Goal: Navigation & Orientation: Find specific page/section

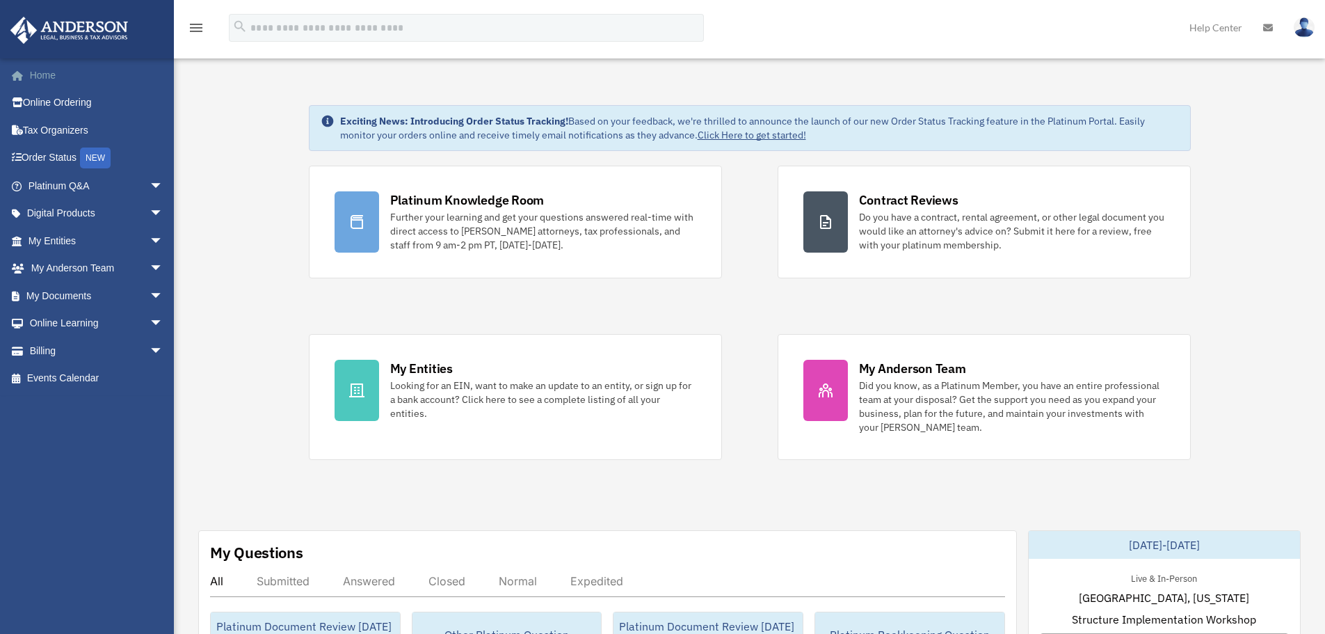
click at [35, 68] on link "Home" at bounding box center [97, 75] width 175 height 28
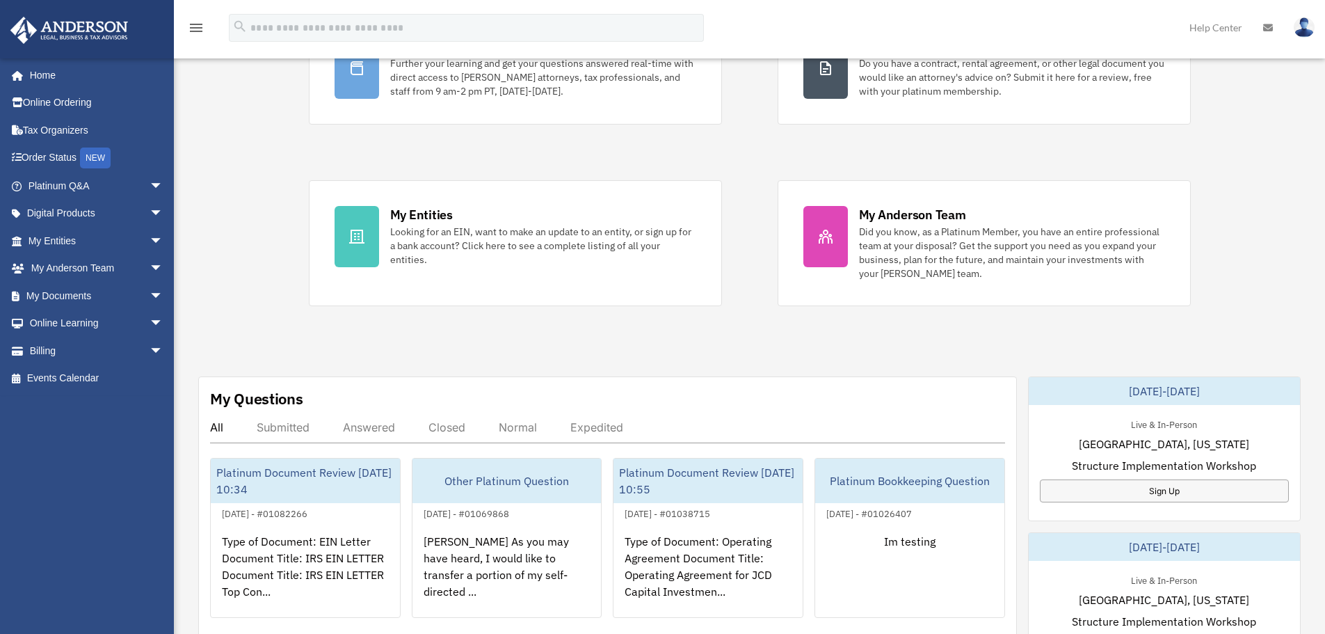
scroll to position [278, 0]
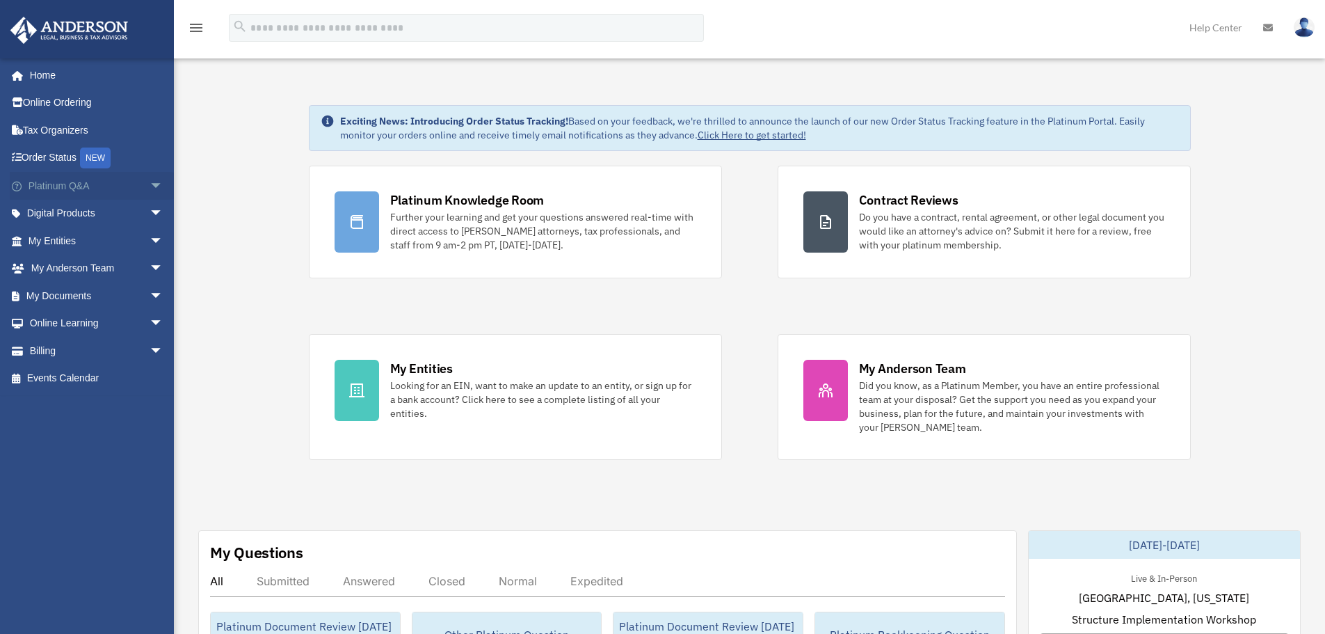
click at [150, 186] on span "arrow_drop_down" at bounding box center [164, 186] width 28 height 29
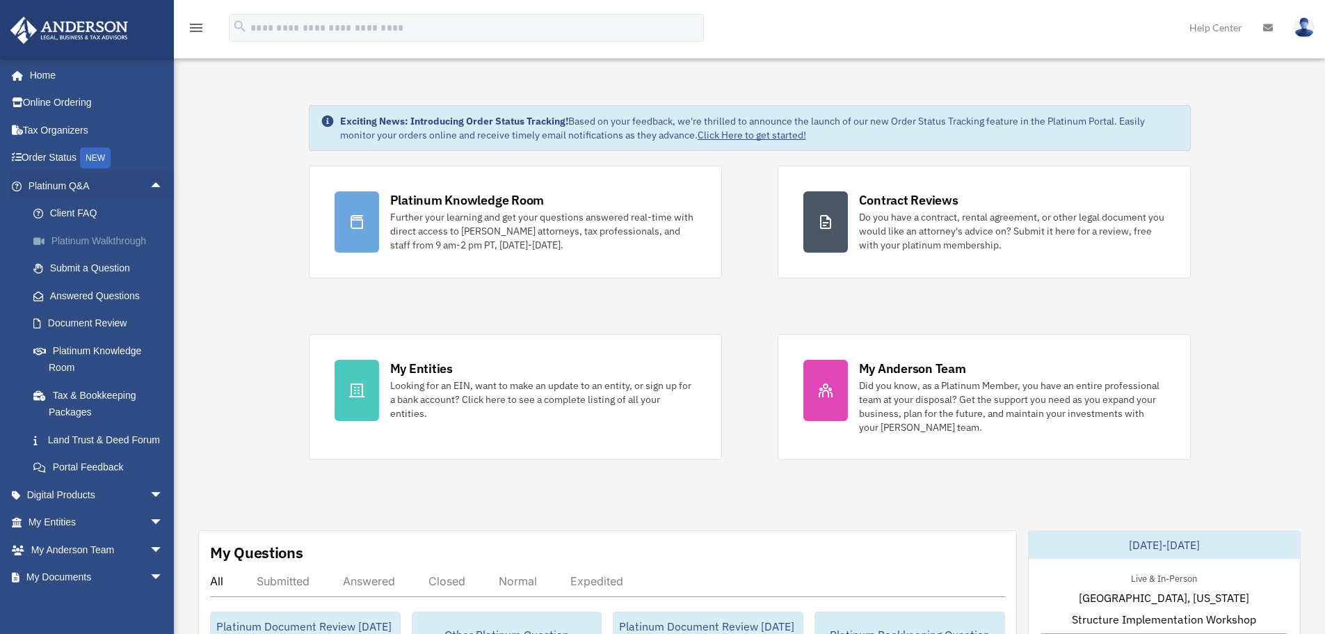
click at [120, 236] on link "Platinum Walkthrough" at bounding box center [101, 241] width 165 height 28
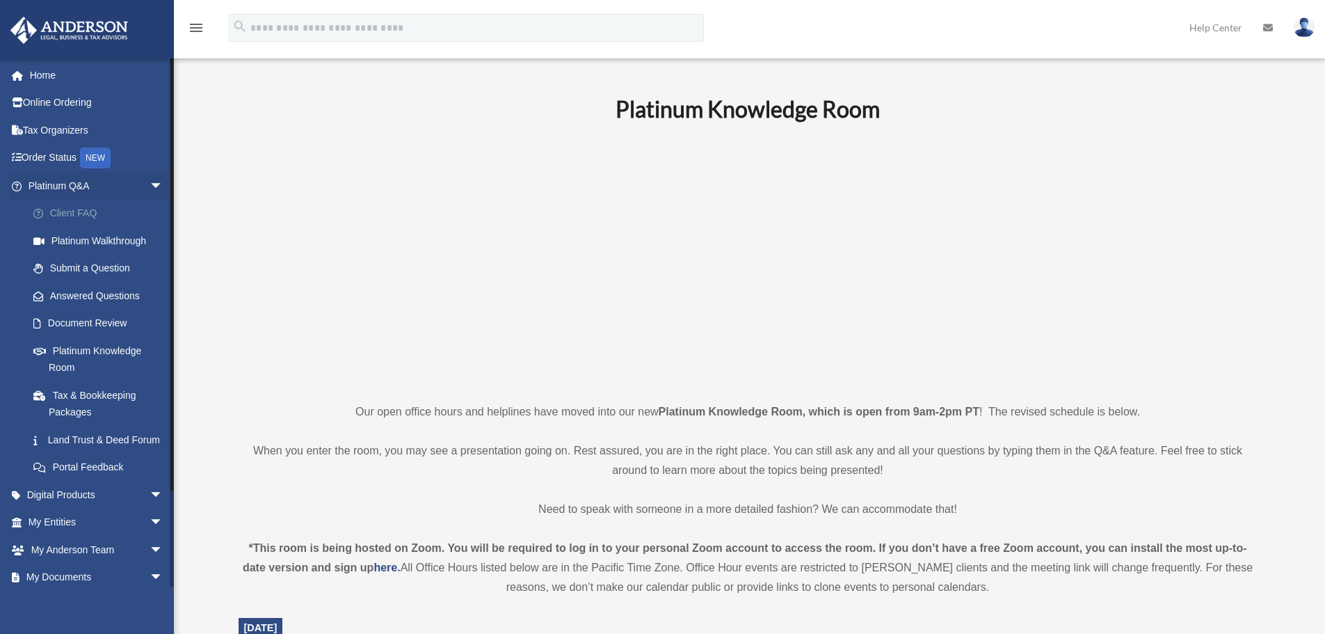
click at [70, 207] on link "Client FAQ" at bounding box center [101, 214] width 165 height 28
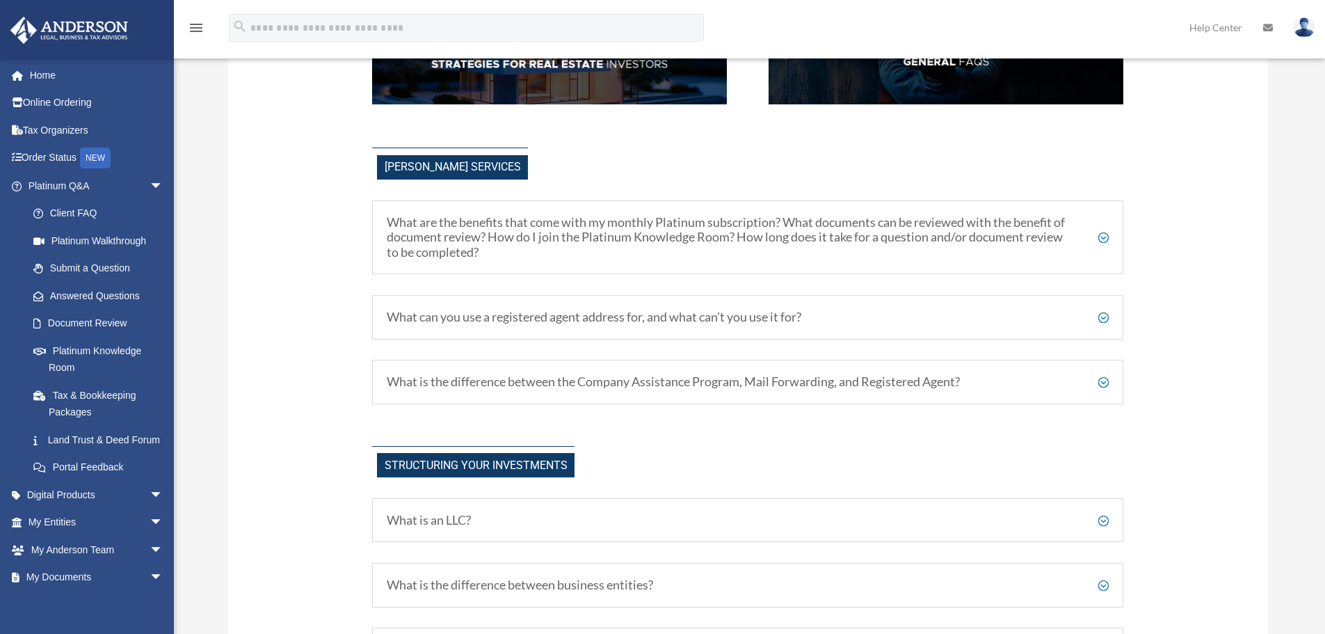
scroll to position [417, 0]
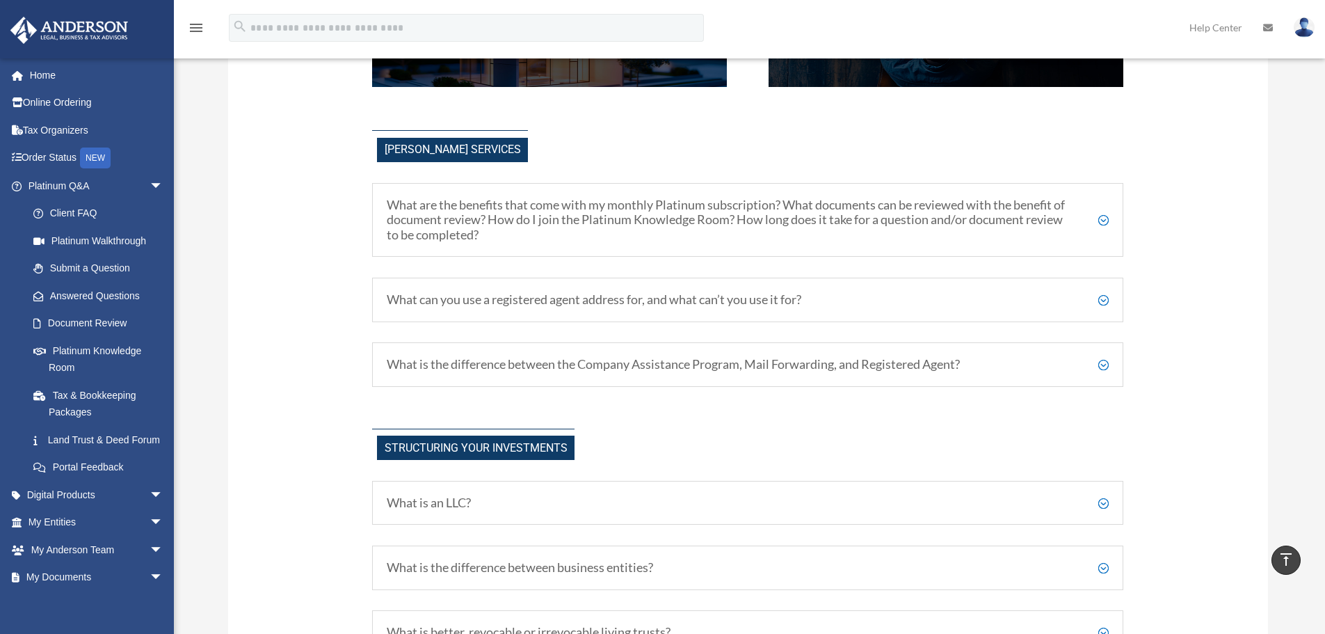
click at [615, 307] on div "What can you use a registered agent address for, and what can’t you use it for?…" at bounding box center [747, 299] width 751 height 45
click at [1102, 368] on h5 "What is the difference between the Company Assistance Program, Mail Forwarding,…" at bounding box center [748, 364] width 722 height 15
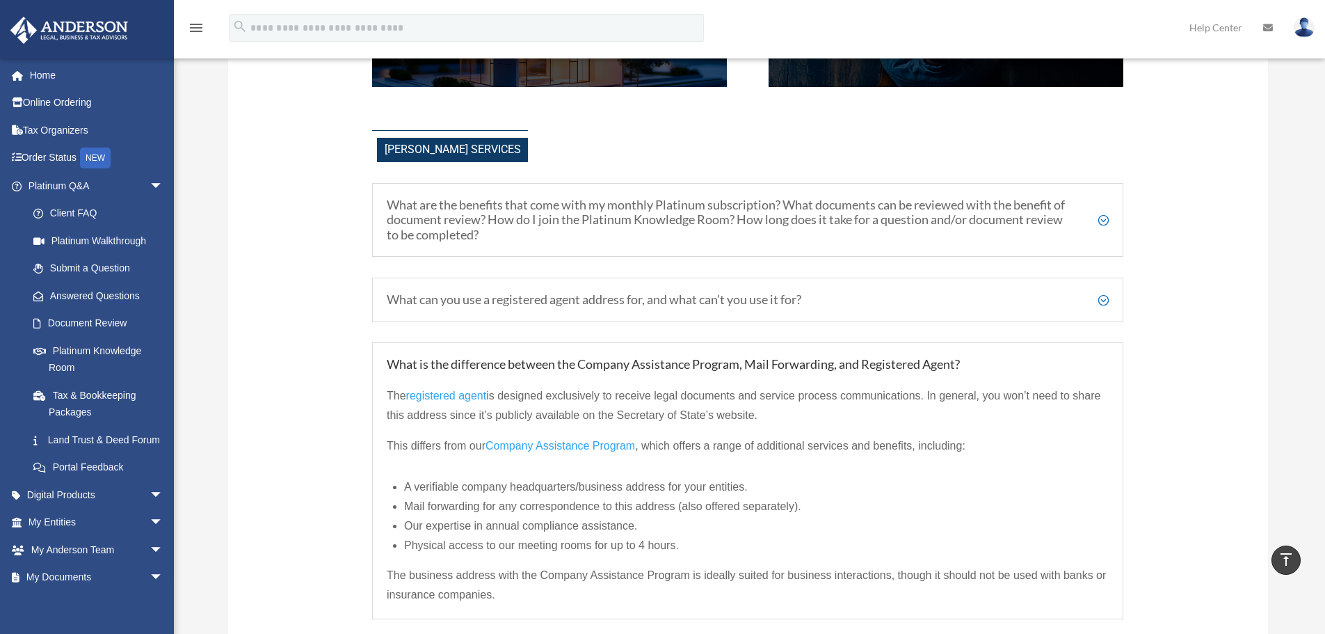
click at [1104, 366] on h5 "What is the difference between the Company Assistance Program, Mail Forwarding,…" at bounding box center [748, 364] width 722 height 15
click at [1082, 365] on h5 "What is the difference between the Company Assistance Program, Mail Forwarding,…" at bounding box center [748, 364] width 722 height 15
click at [1098, 224] on h5 "What are the benefits that come with my monthly Platinum subscription? What doc…" at bounding box center [748, 219] width 722 height 45
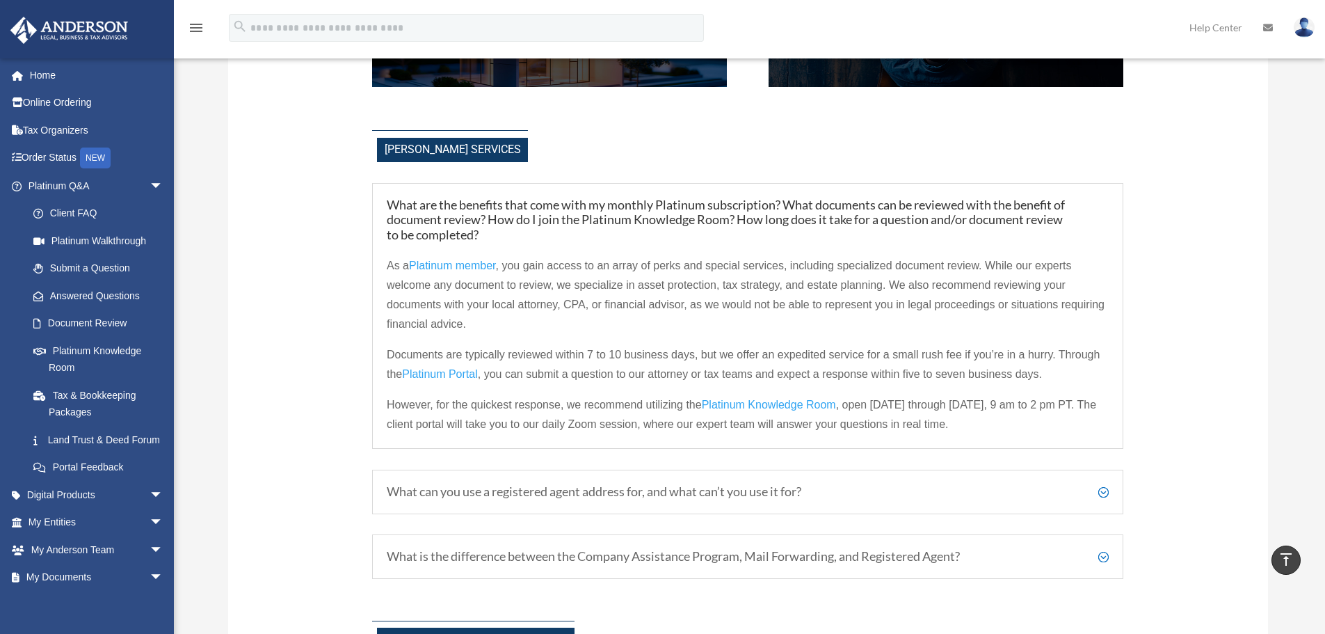
click at [1098, 224] on h5 "What are the benefits that come with my monthly Platinum subscription? What doc…" at bounding box center [748, 219] width 722 height 45
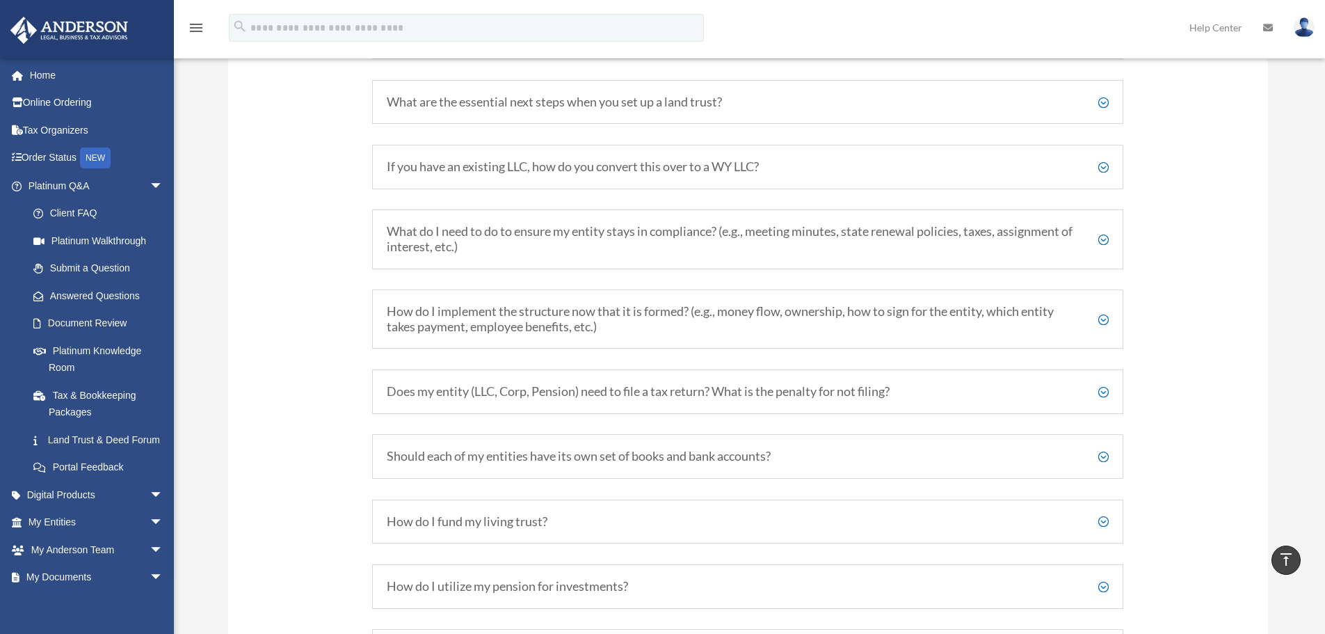
scroll to position [2225, 0]
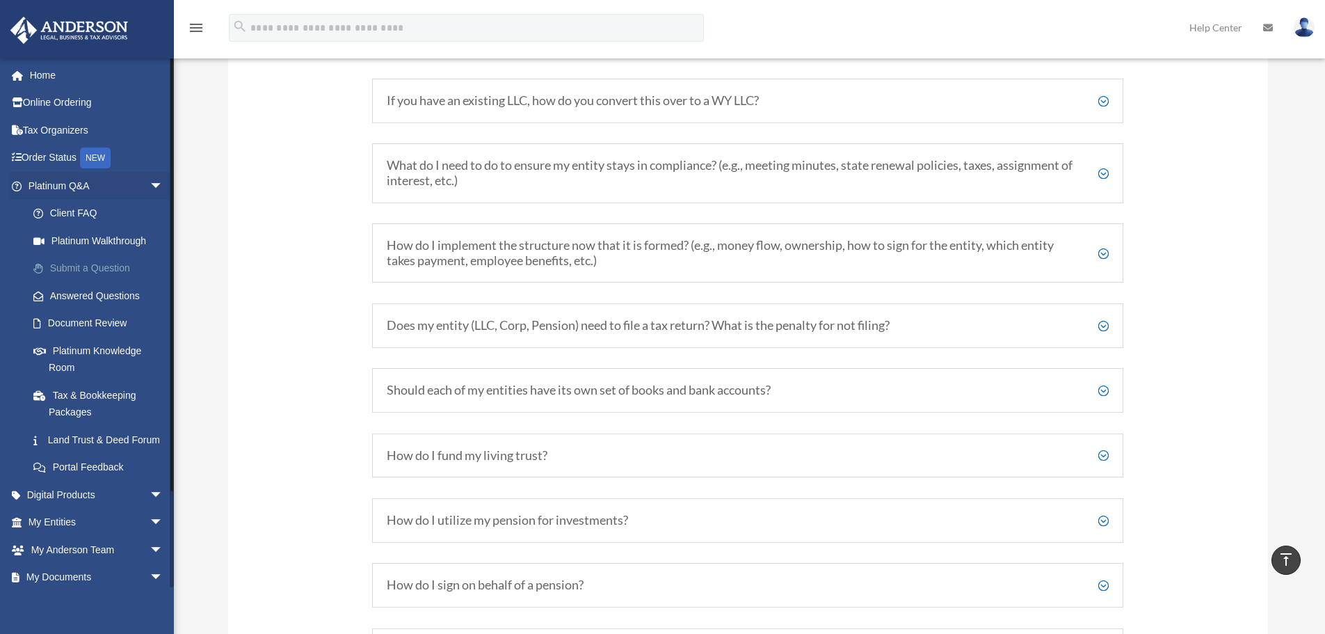
click at [110, 266] on link "Submit a Question" at bounding box center [101, 269] width 165 height 28
click at [123, 260] on link "Submit a Question" at bounding box center [101, 269] width 165 height 28
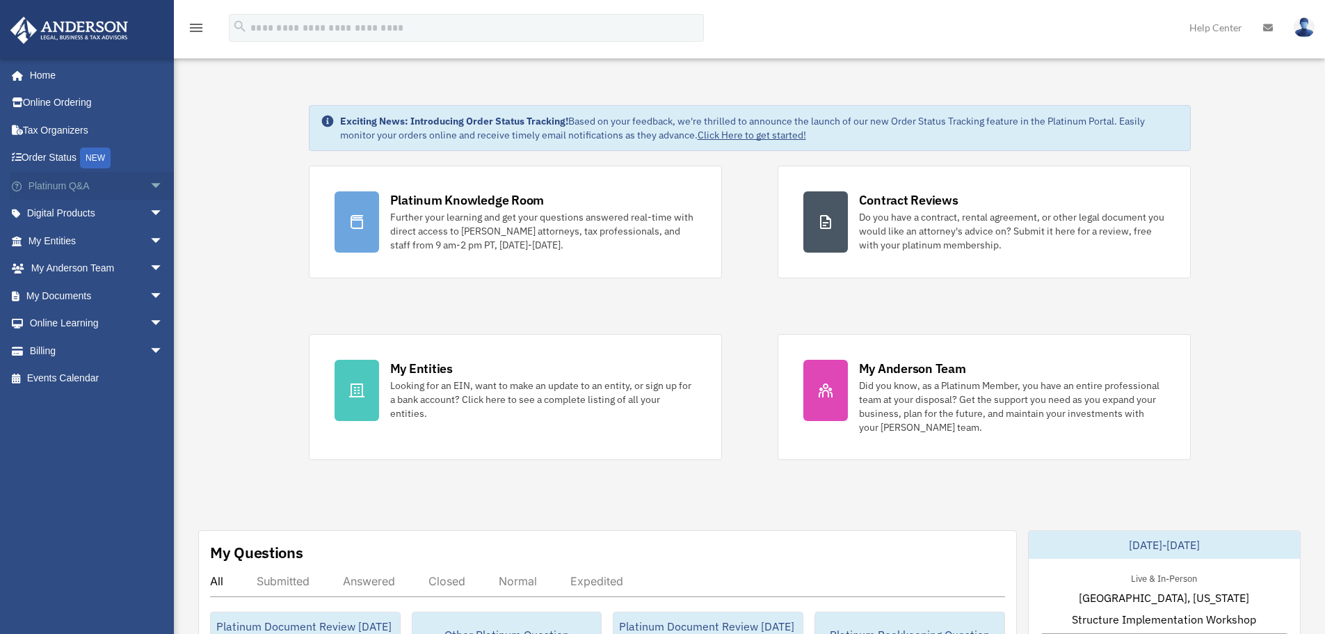
click at [151, 181] on span "arrow_drop_down" at bounding box center [164, 186] width 28 height 29
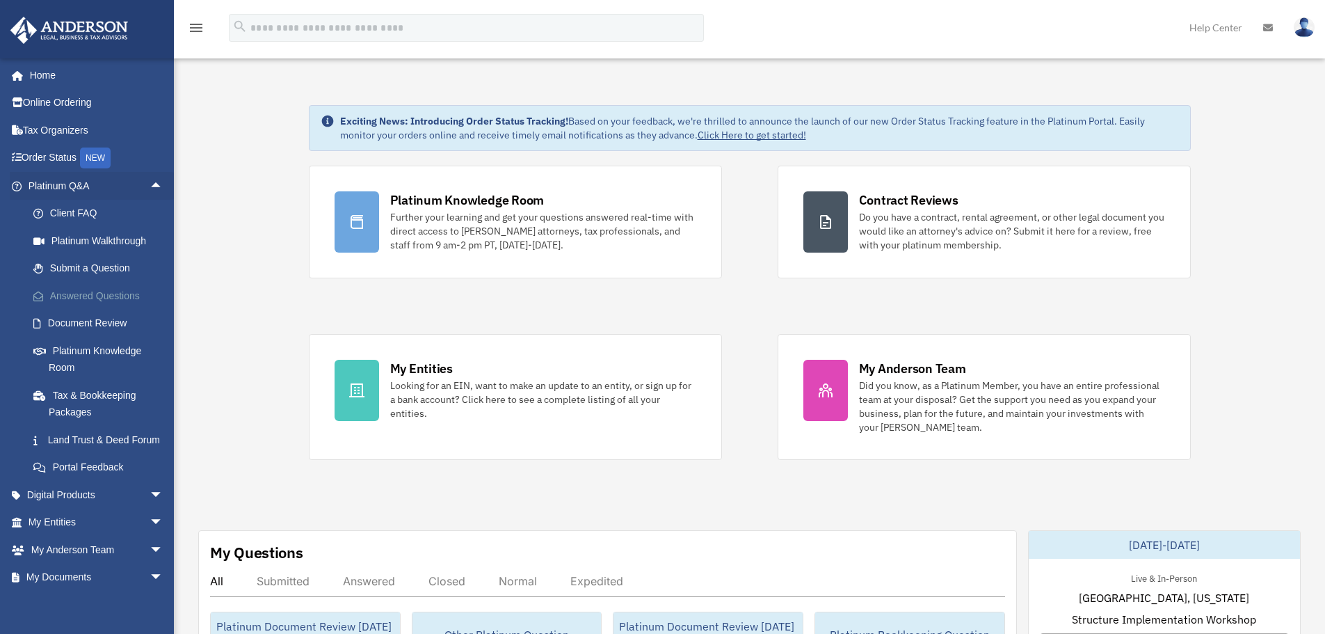
click at [122, 303] on link "Answered Questions" at bounding box center [101, 296] width 165 height 28
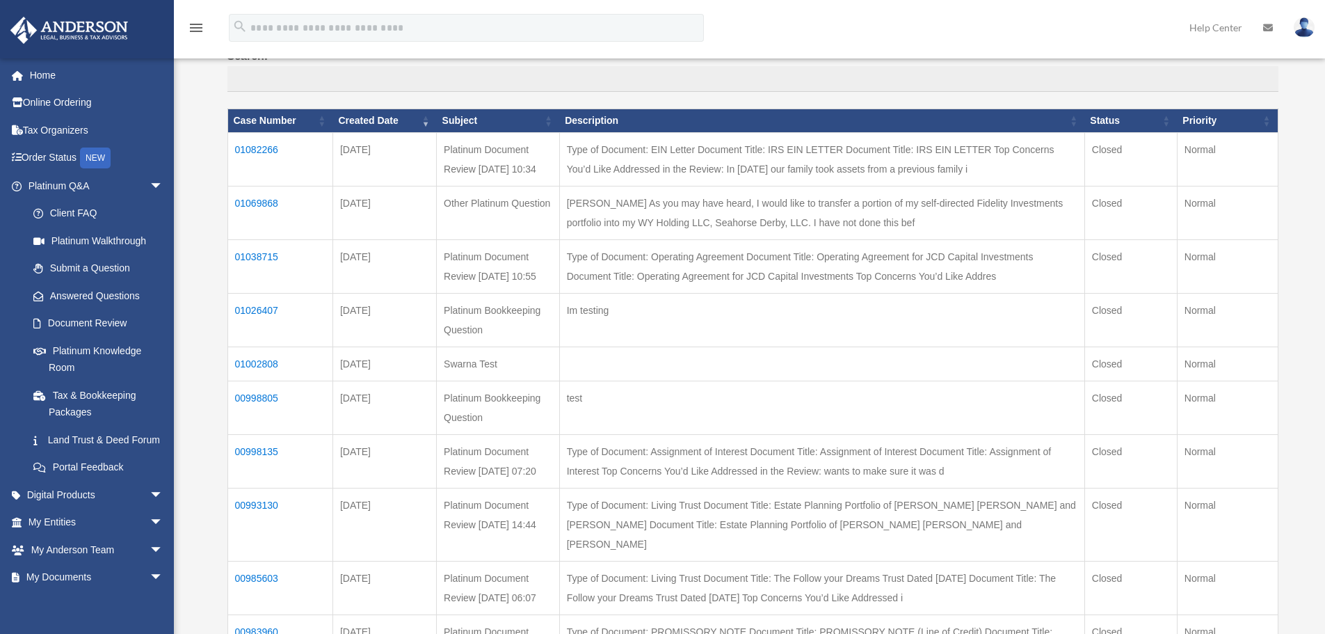
scroll to position [139, 0]
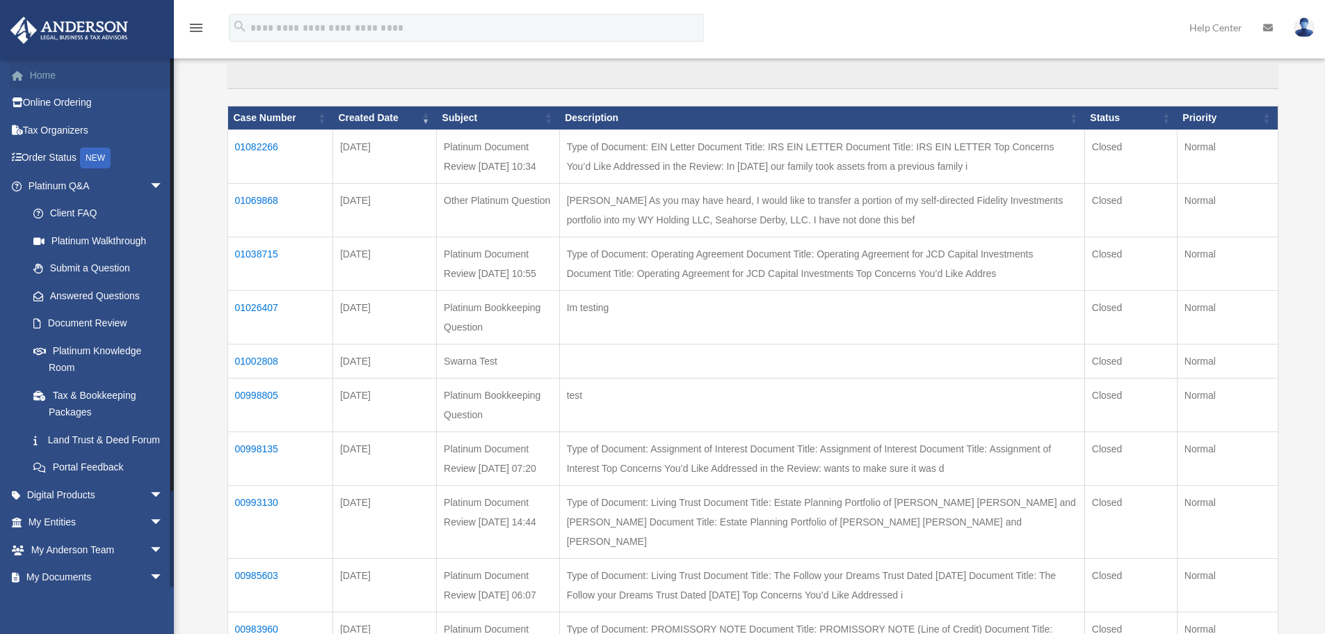
click at [65, 76] on link "Home" at bounding box center [97, 75] width 175 height 28
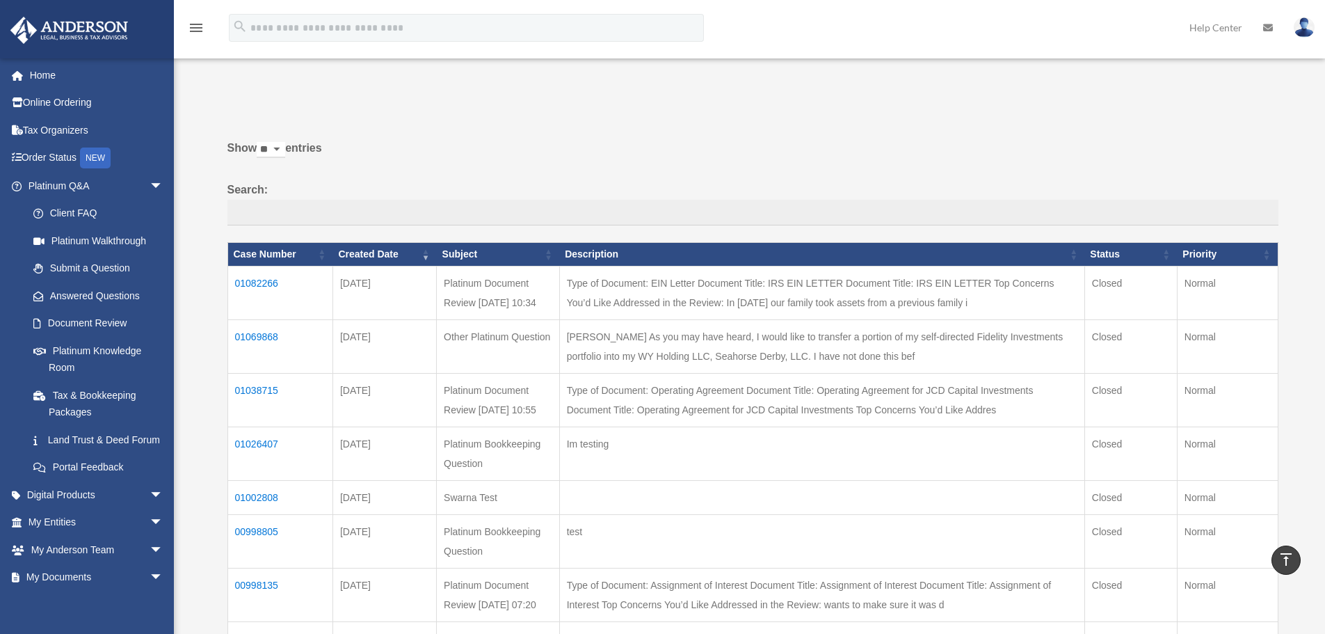
scroll to position [0, 0]
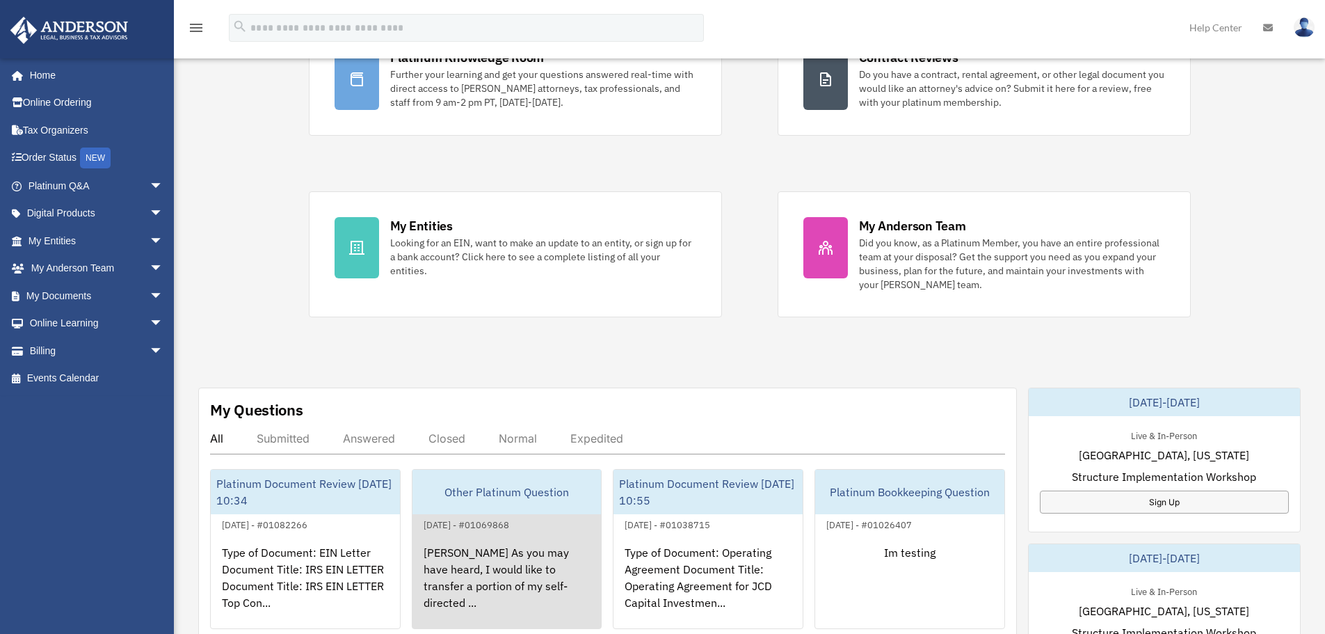
scroll to position [209, 0]
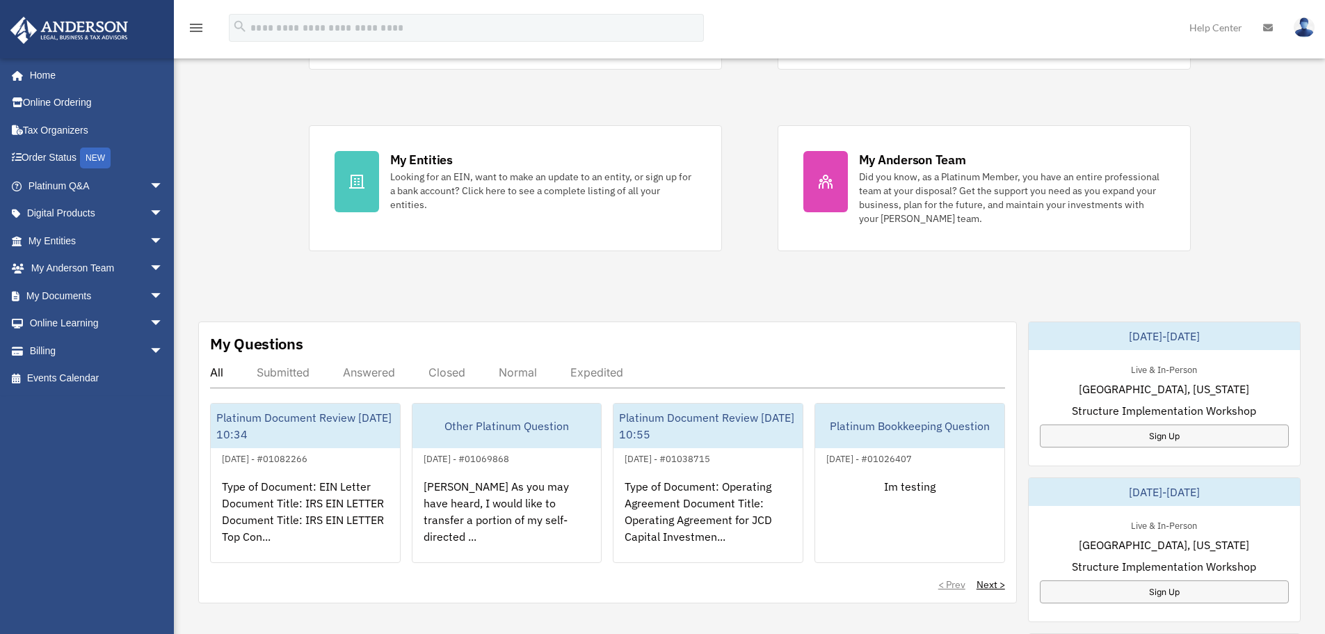
click at [257, 369] on div "Submitted" at bounding box center [283, 372] width 53 height 14
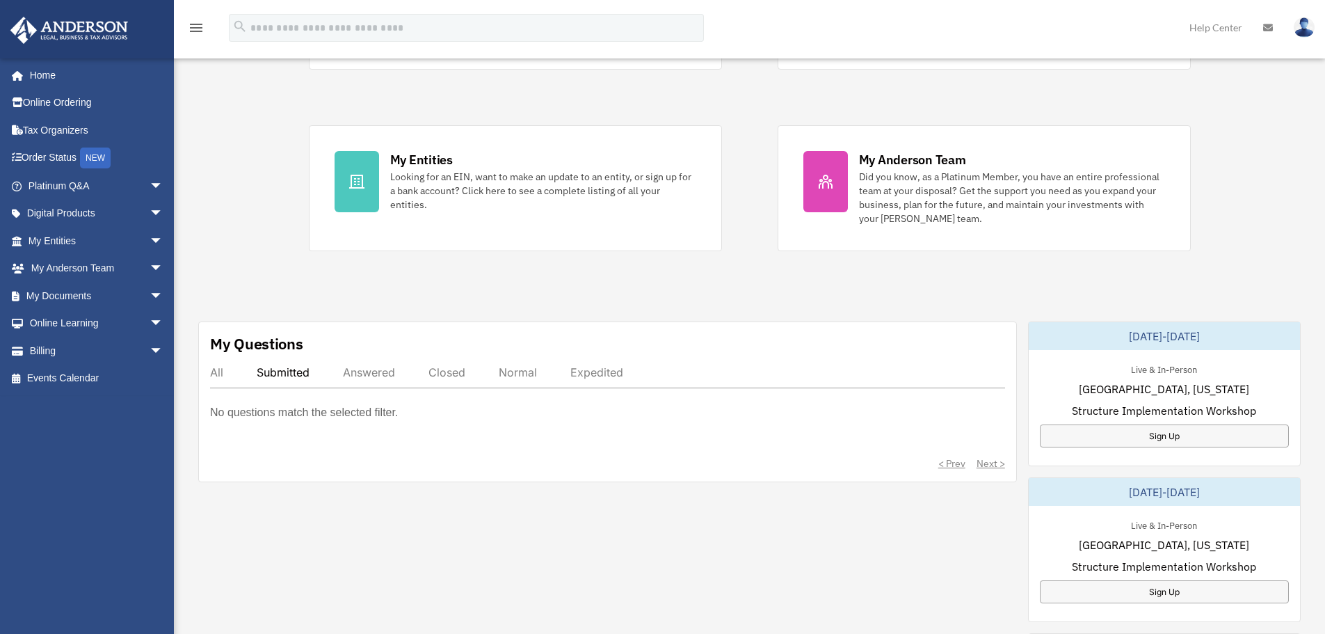
click at [346, 365] on div "Answered" at bounding box center [369, 372] width 52 height 14
click at [223, 373] on div "All Submitted Answered Closed Normal Expedited" at bounding box center [607, 376] width 795 height 23
click at [207, 373] on div "My Questions All Submitted Answered Closed Normal Expedited No questions match …" at bounding box center [607, 401] width 819 height 161
click at [215, 371] on div "All" at bounding box center [216, 372] width 13 height 14
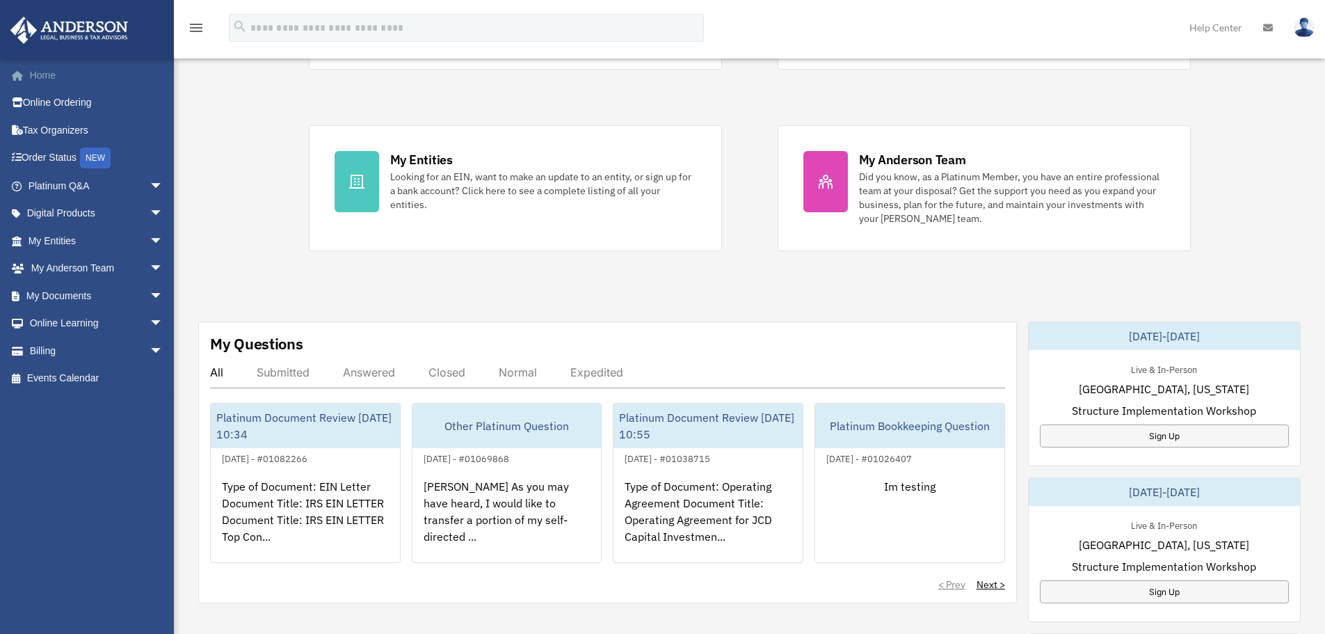
click at [58, 66] on link "Home" at bounding box center [97, 75] width 175 height 28
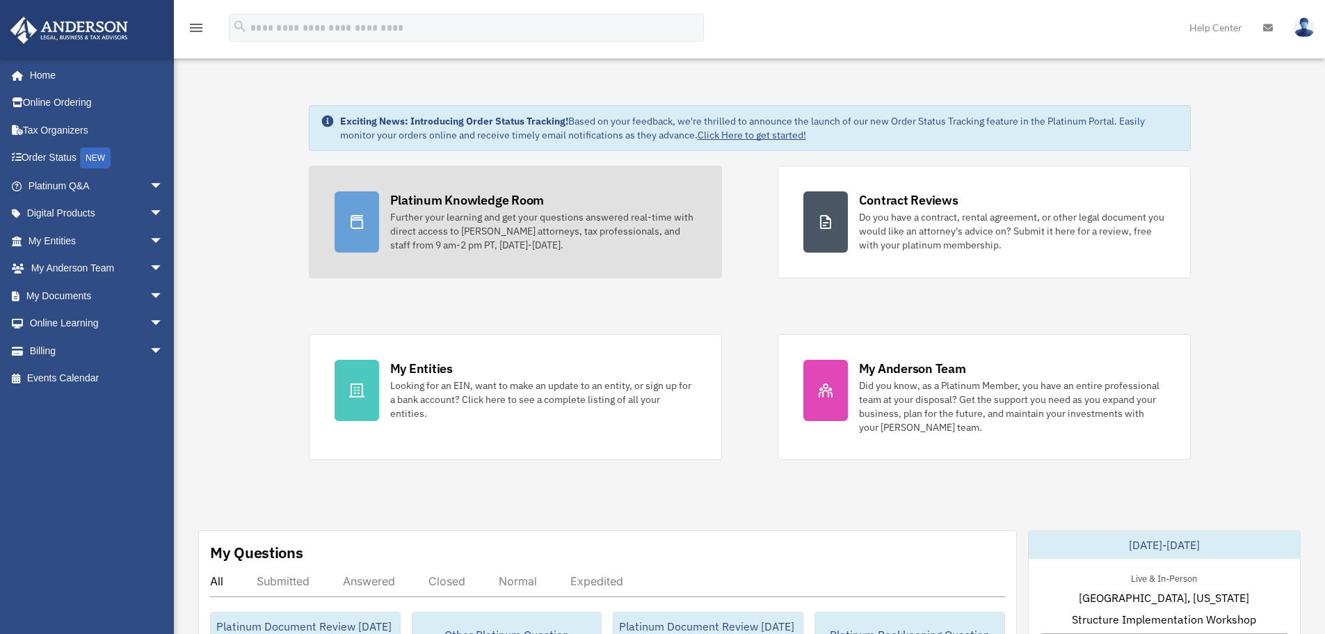
click at [446, 210] on div "Further your learning and get your questions answered real-time with direct acc…" at bounding box center [543, 231] width 306 height 42
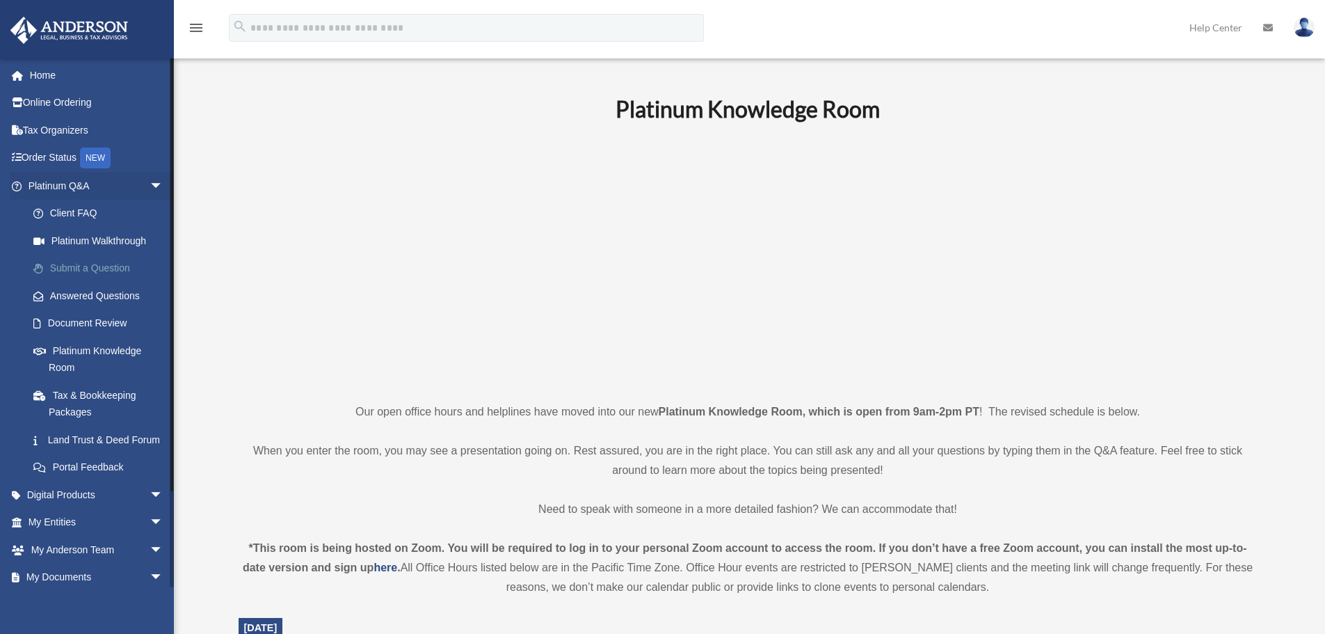
click at [98, 267] on link "Submit a Question" at bounding box center [101, 269] width 165 height 28
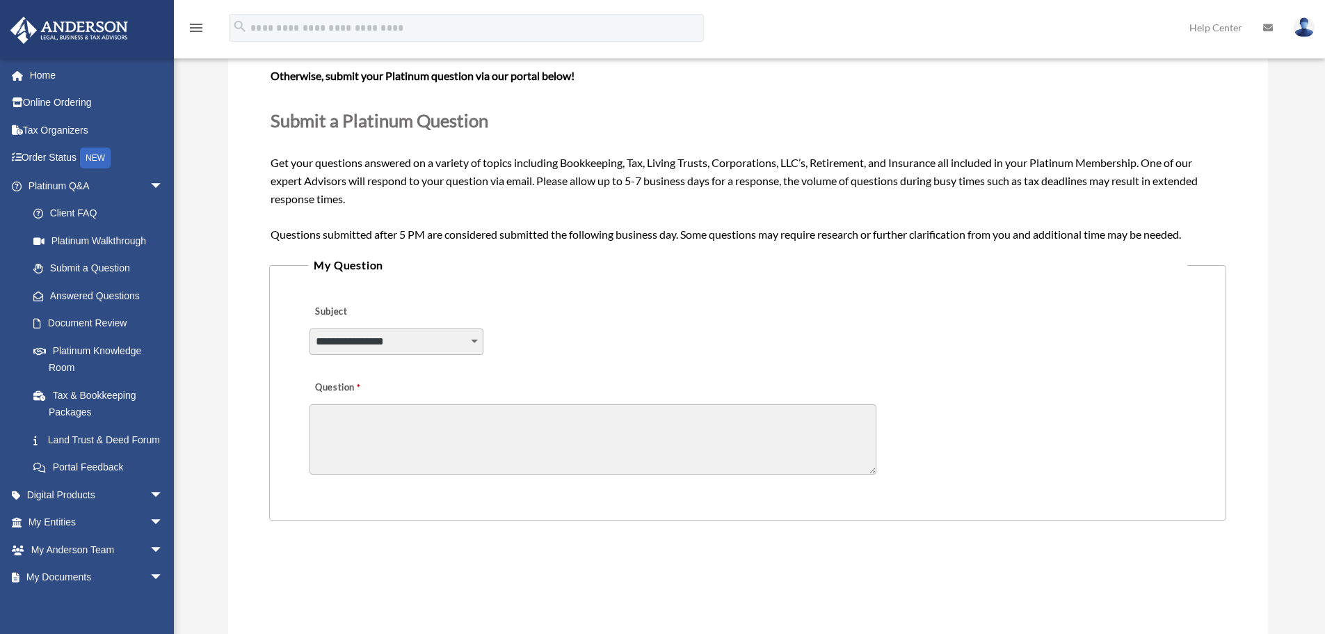
scroll to position [139, 0]
click at [99, 326] on link "Document Review" at bounding box center [101, 323] width 165 height 28
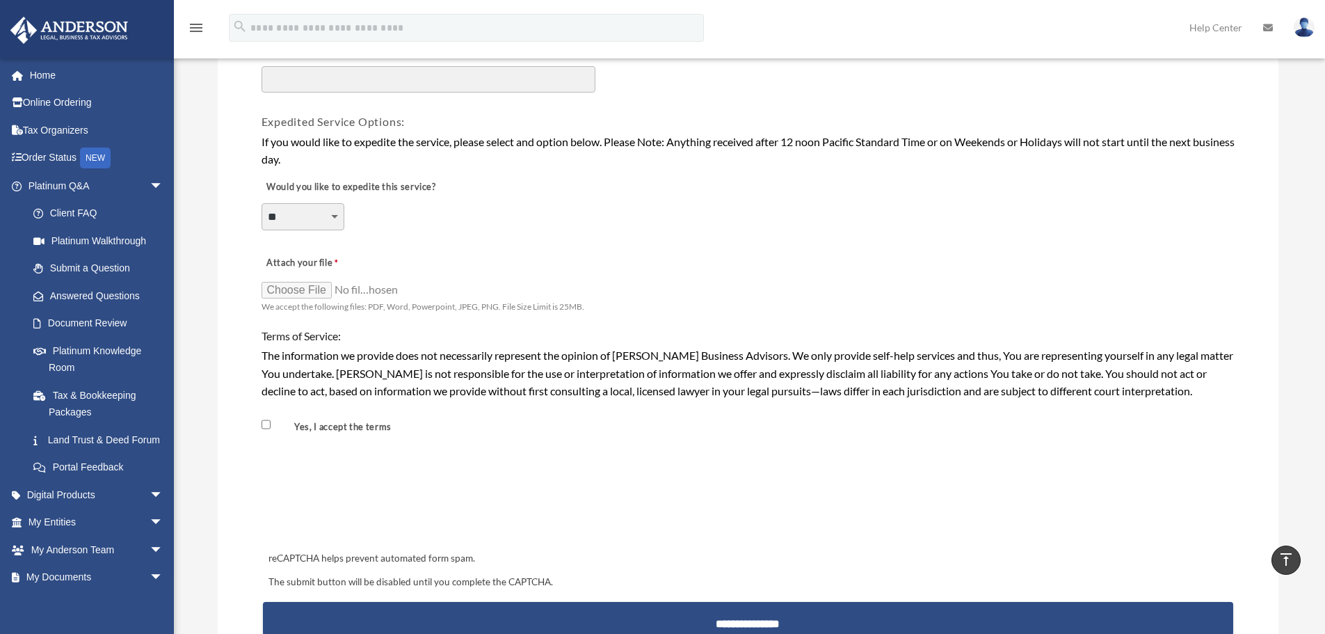
scroll to position [974, 0]
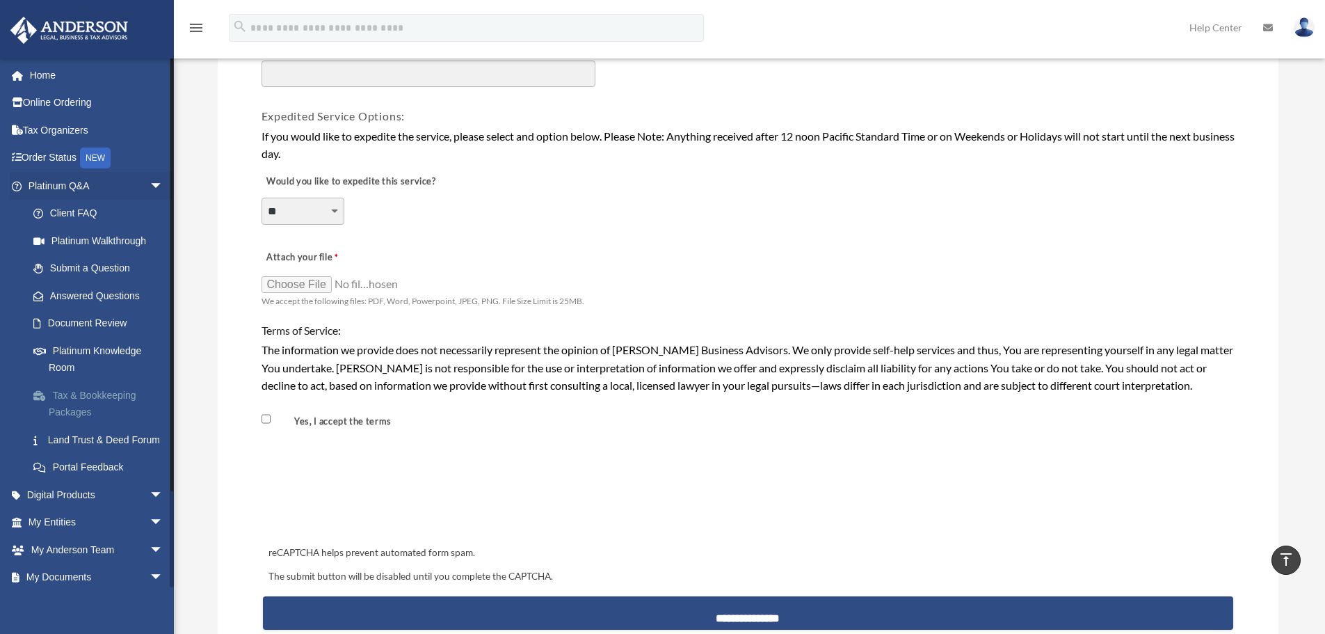
click at [119, 388] on link "Tax & Bookkeeping Packages" at bounding box center [101, 403] width 165 height 45
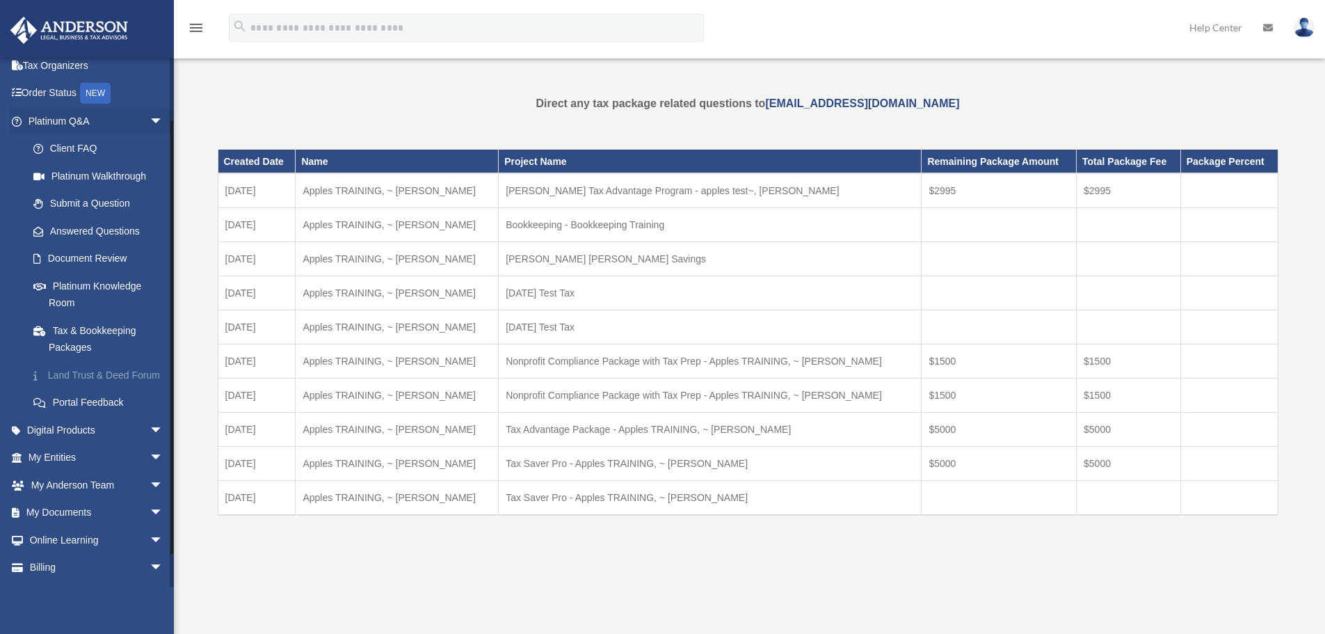
scroll to position [70, 0]
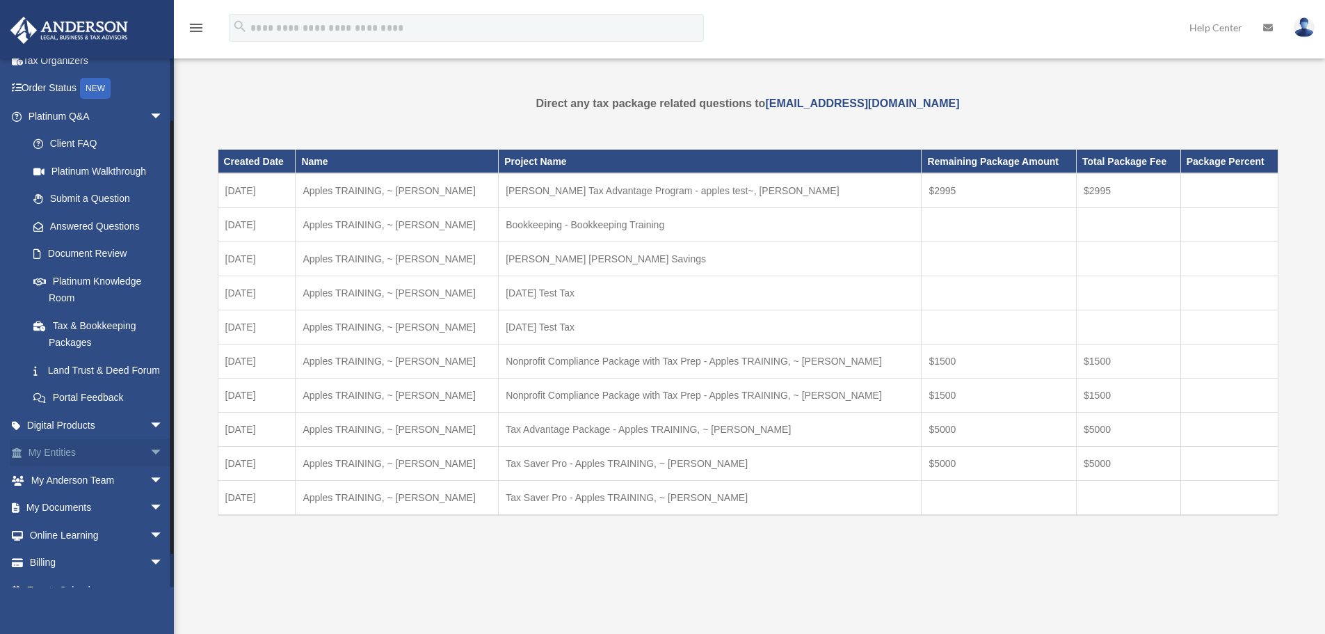
click at [154, 464] on span "arrow_drop_down" at bounding box center [164, 453] width 28 height 29
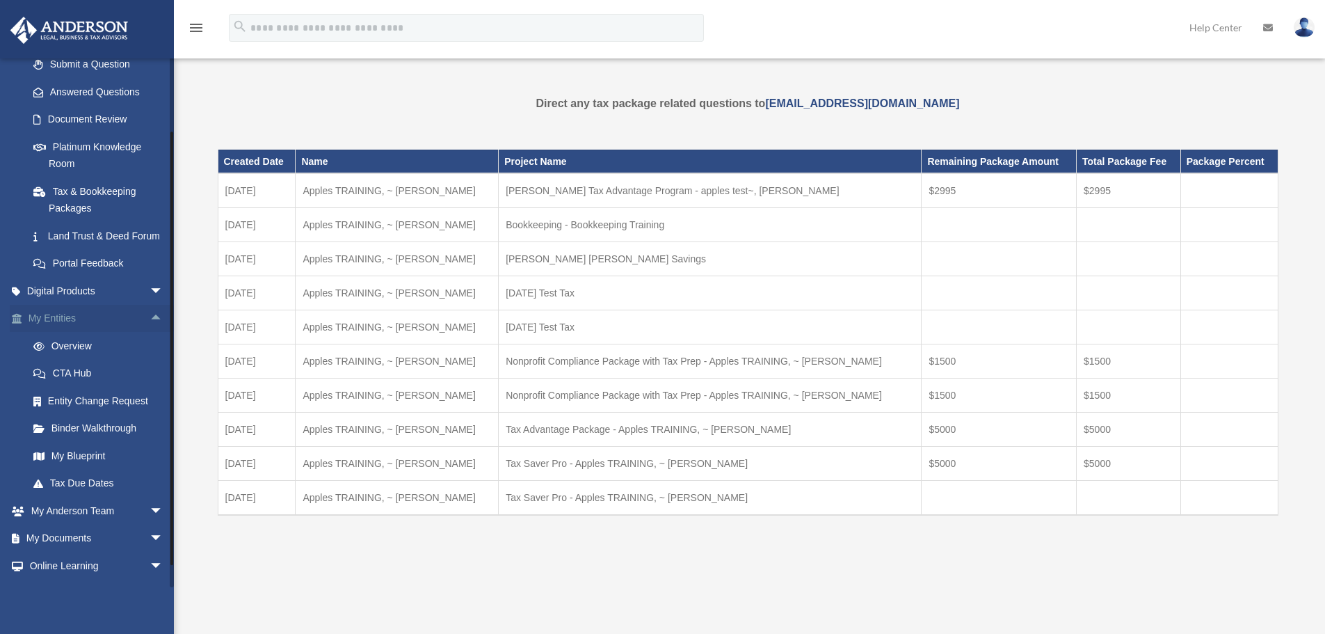
scroll to position [209, 0]
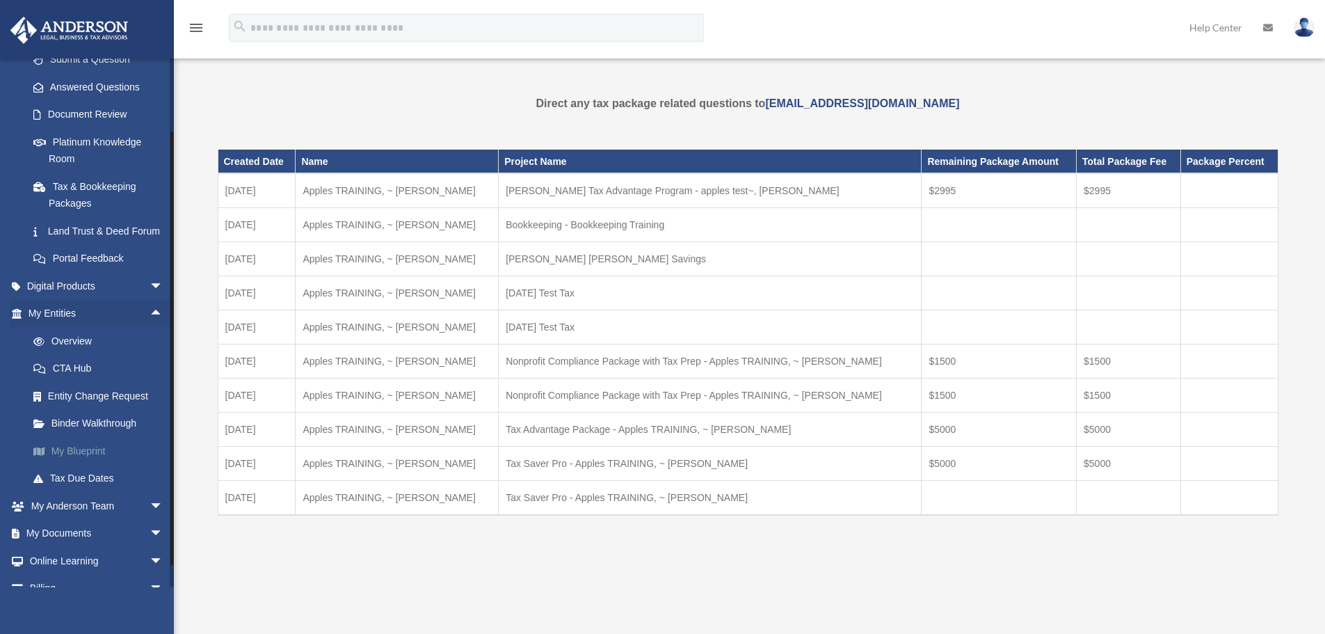
click at [151, 464] on link "My Blueprint" at bounding box center [101, 451] width 165 height 28
